Goal: Information Seeking & Learning: Learn about a topic

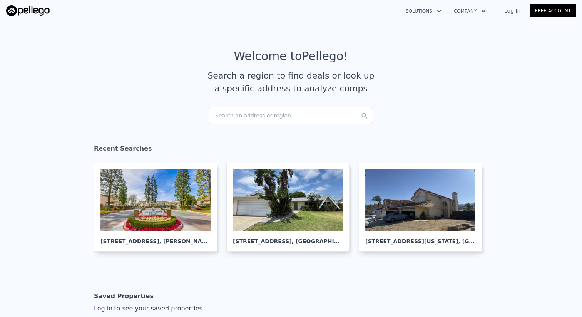
click at [289, 115] on div "Search an address or region..." at bounding box center [290, 115] width 165 height 17
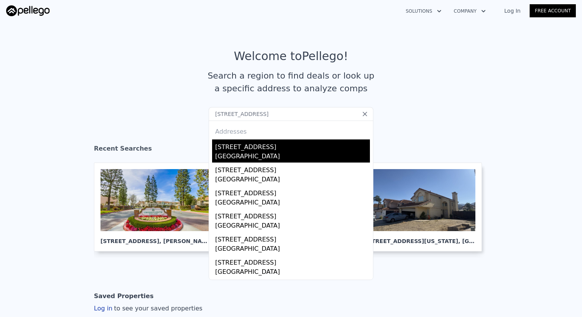
type input "[STREET_ADDRESS]"
click at [296, 150] on div "[STREET_ADDRESS]" at bounding box center [292, 145] width 155 height 12
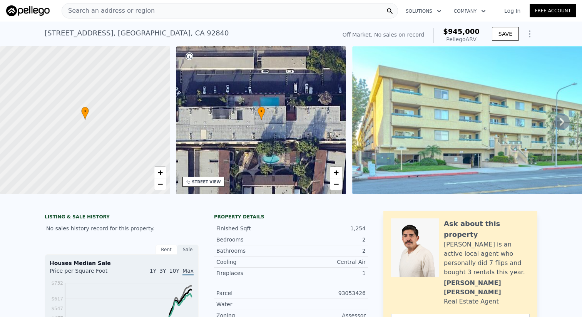
click at [275, 14] on div "Search an address or region" at bounding box center [230, 10] width 336 height 15
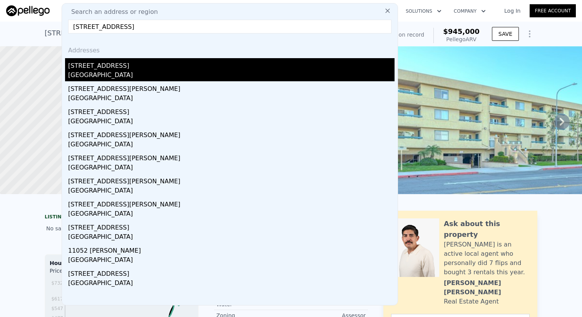
type input "[STREET_ADDRESS]"
click at [224, 66] on div "[STREET_ADDRESS]" at bounding box center [231, 64] width 326 height 12
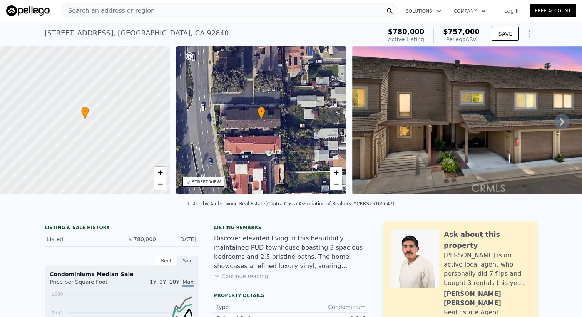
click at [244, 10] on div "Search an address or region" at bounding box center [230, 10] width 336 height 15
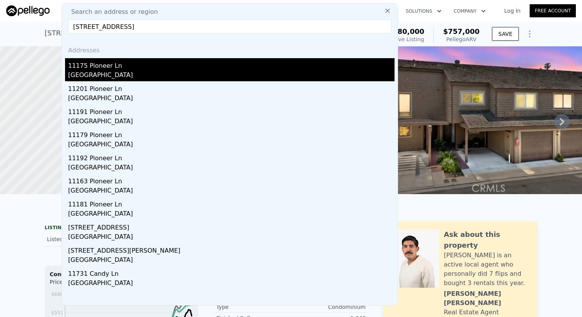
type input "[STREET_ADDRESS]"
click at [207, 70] on div "11175 Pioneer Ln" at bounding box center [231, 64] width 326 height 12
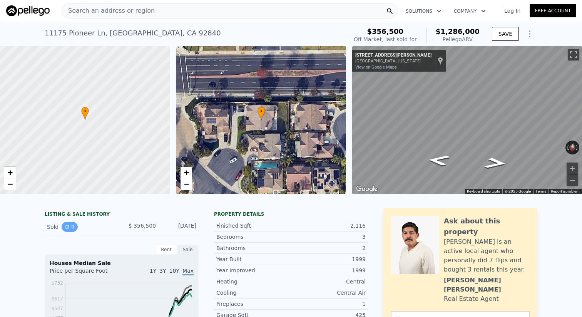
click at [68, 225] on icon "View historical data" at bounding box center [67, 226] width 5 height 5
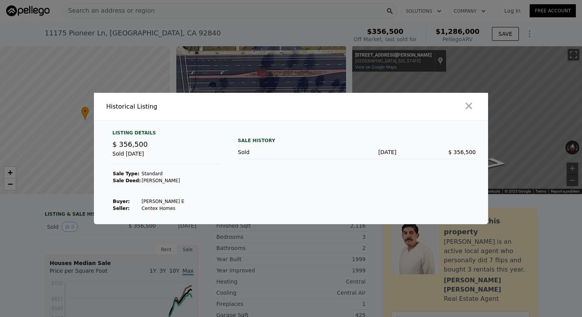
click at [140, 248] on div at bounding box center [291, 158] width 582 height 317
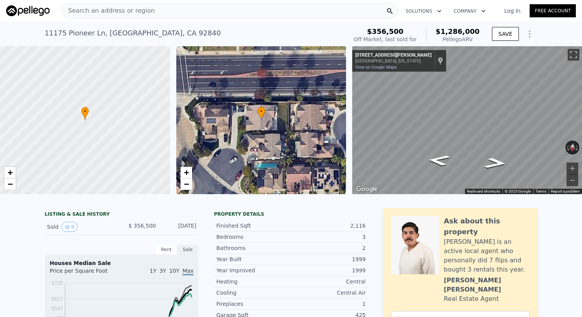
click at [247, 13] on div "Search an address or region" at bounding box center [230, 10] width 336 height 15
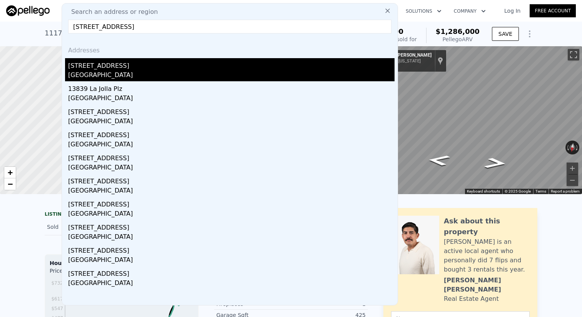
type input "[STREET_ADDRESS]"
click at [227, 78] on div "[GEOGRAPHIC_DATA]" at bounding box center [231, 75] width 326 height 11
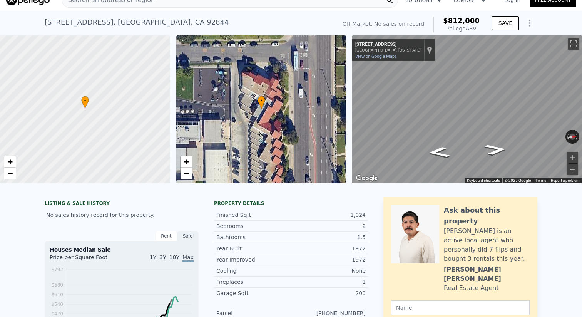
scroll to position [12, 0]
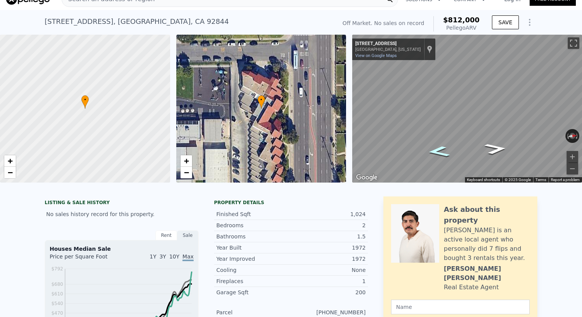
click at [439, 151] on icon "Go South, Magnolia St" at bounding box center [438, 151] width 41 height 16
click at [439, 152] on icon "Go South, Magnolia St" at bounding box center [438, 151] width 41 height 16
click at [572, 42] on button "Toggle fullscreen view" at bounding box center [573, 43] width 12 height 12
